Goal: Find specific page/section: Find specific page/section

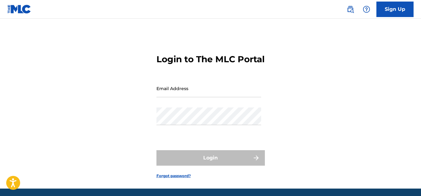
click at [229, 97] on input "Email Address" at bounding box center [208, 89] width 105 height 18
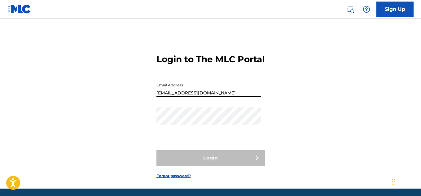
type input "[EMAIL_ADDRESS][DOMAIN_NAME]"
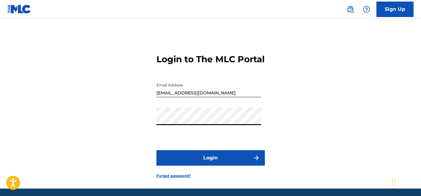
click at [156, 150] on button "Login" at bounding box center [210, 157] width 108 height 15
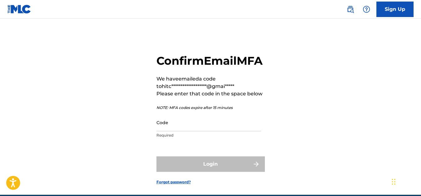
click at [225, 131] on input "Code" at bounding box center [208, 123] width 105 height 18
click at [212, 131] on input "Code" at bounding box center [208, 123] width 105 height 18
paste input "289265"
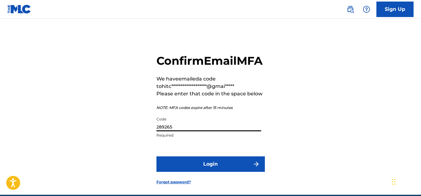
type input "289265"
click at [187, 172] on button "Login" at bounding box center [210, 163] width 108 height 15
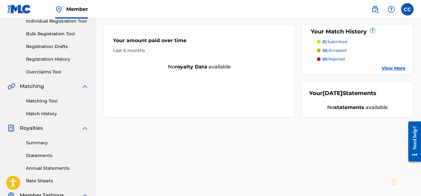
scroll to position [86, 0]
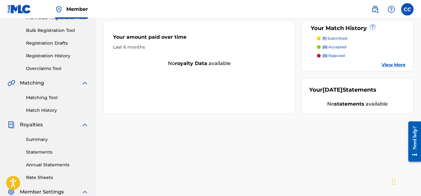
click at [47, 106] on div "Matching Tool Match History" at bounding box center [47, 100] width 81 height 27
click at [49, 109] on link "Match History" at bounding box center [57, 110] width 63 height 7
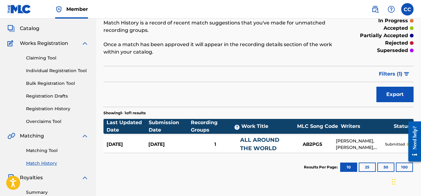
scroll to position [27, 0]
